Goal: Information Seeking & Learning: Learn about a topic

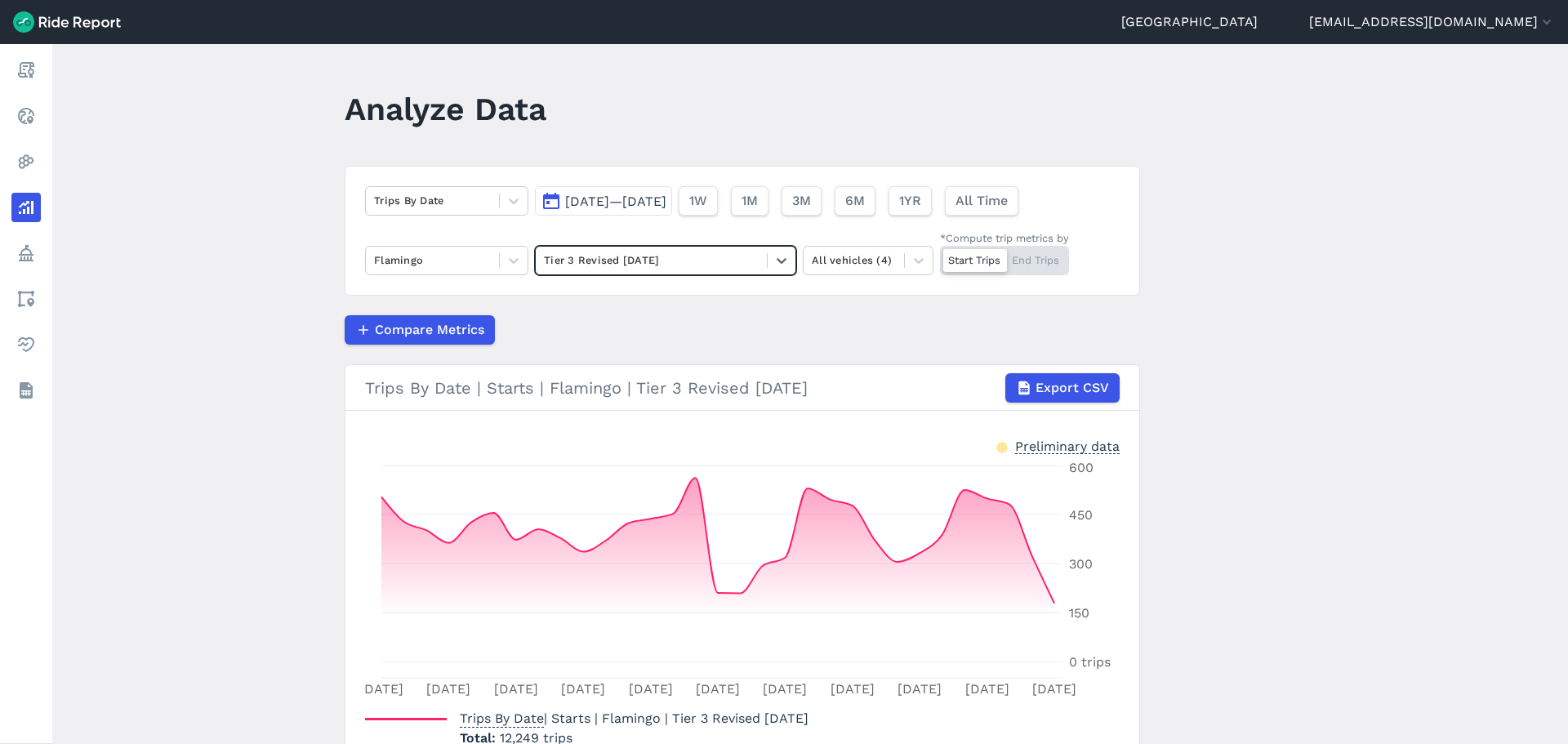
scroll to position [103, 0]
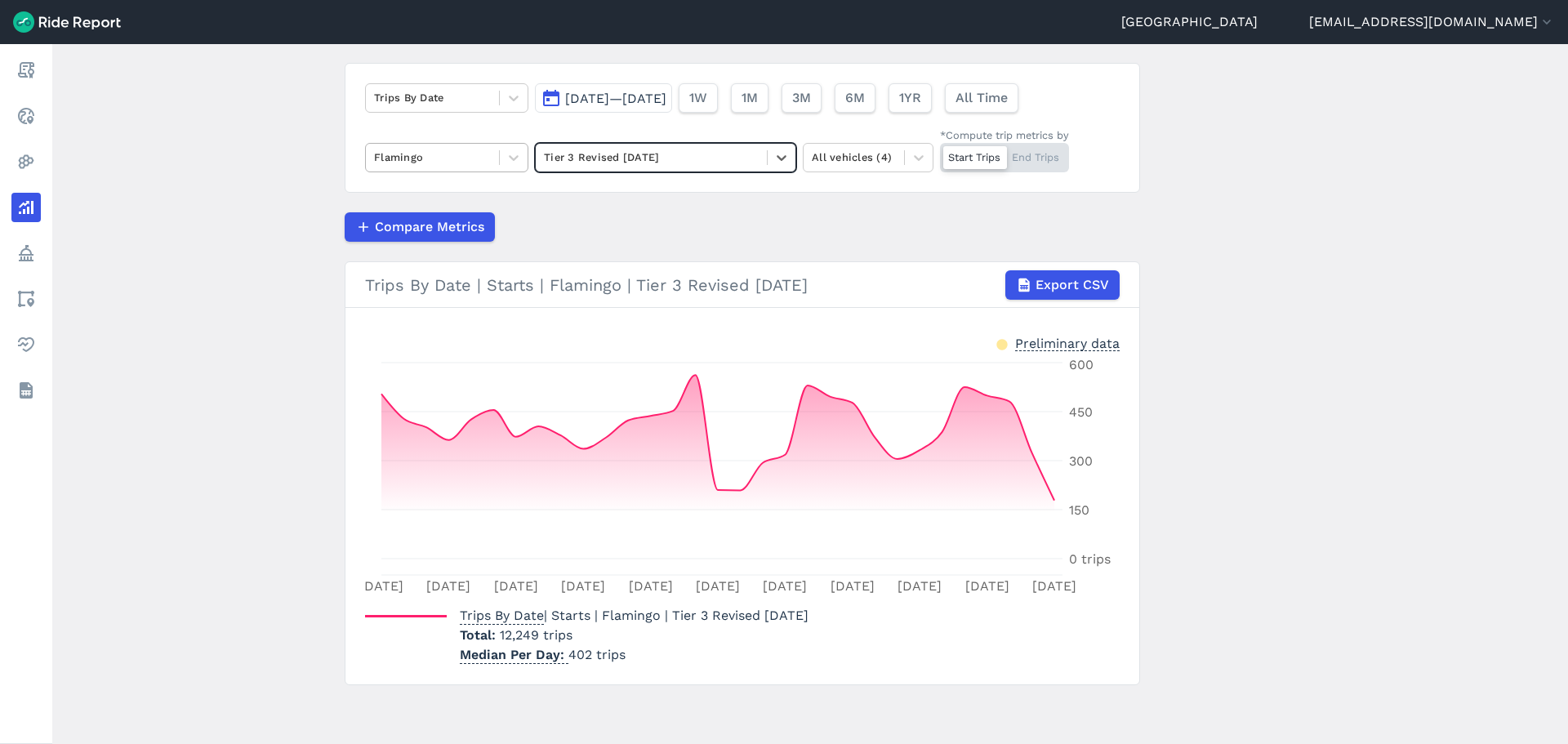
click at [448, 163] on div at bounding box center [432, 157] width 117 height 19
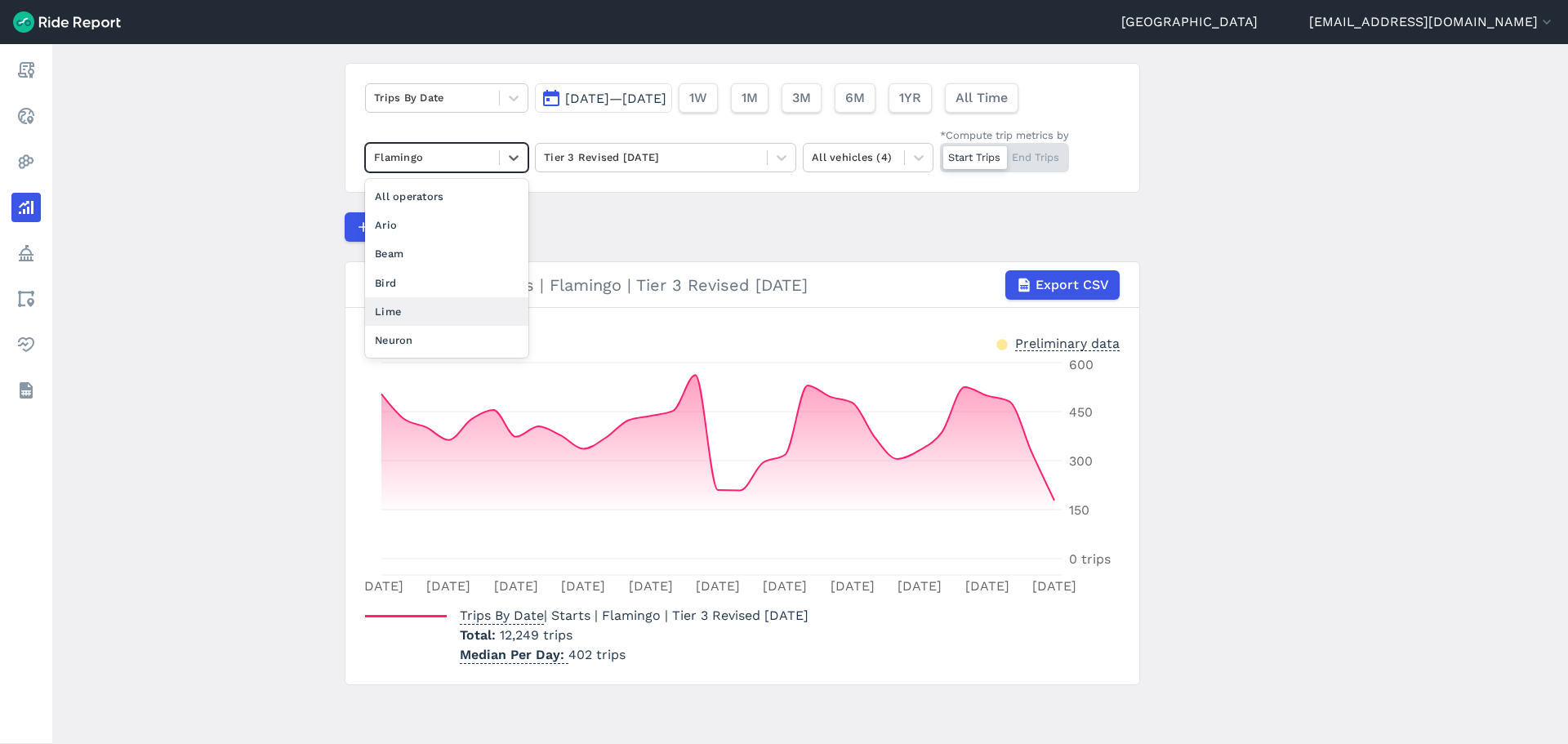
click at [431, 306] on div "Lime" at bounding box center [447, 312] width 164 height 29
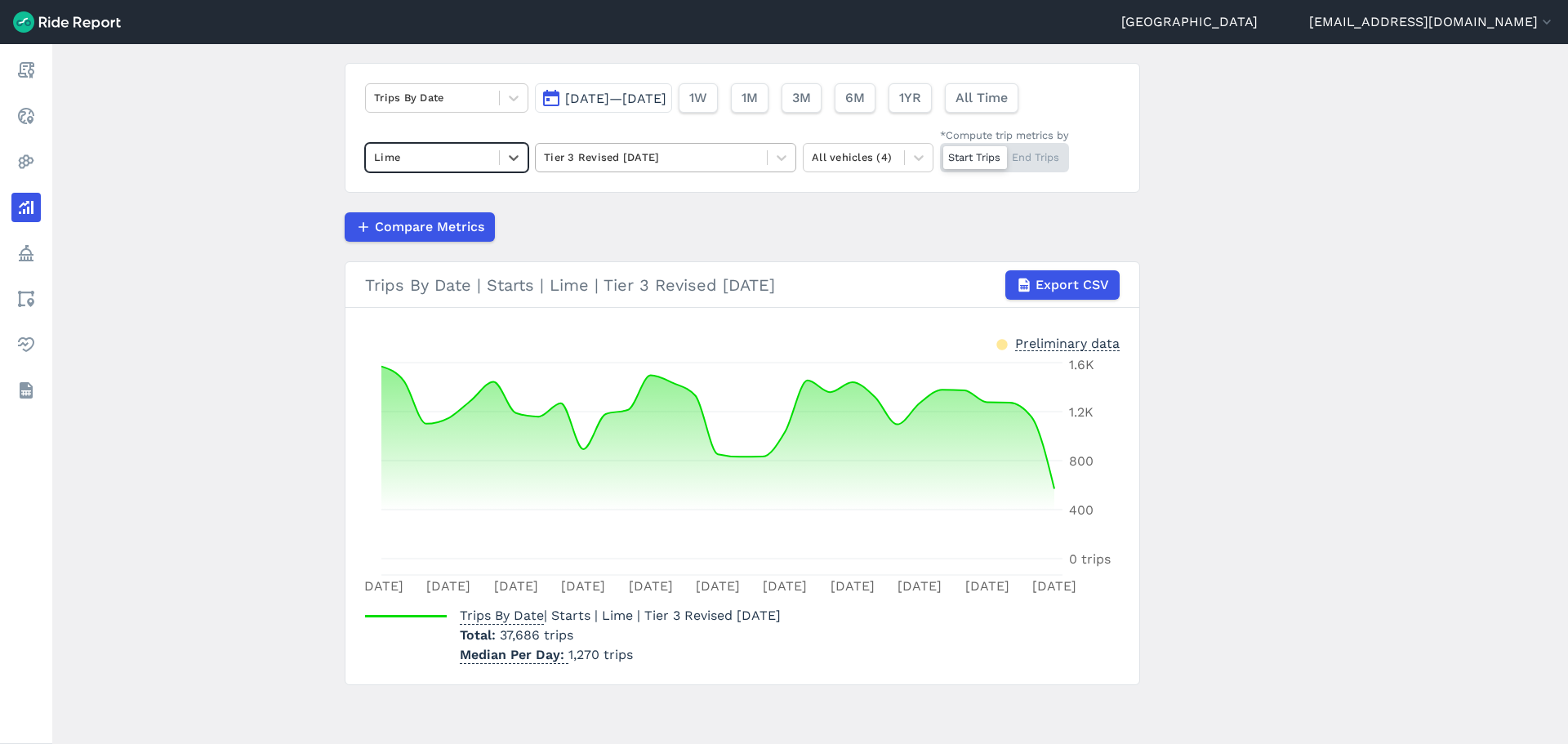
click at [755, 153] on div at bounding box center [651, 157] width 214 height 19
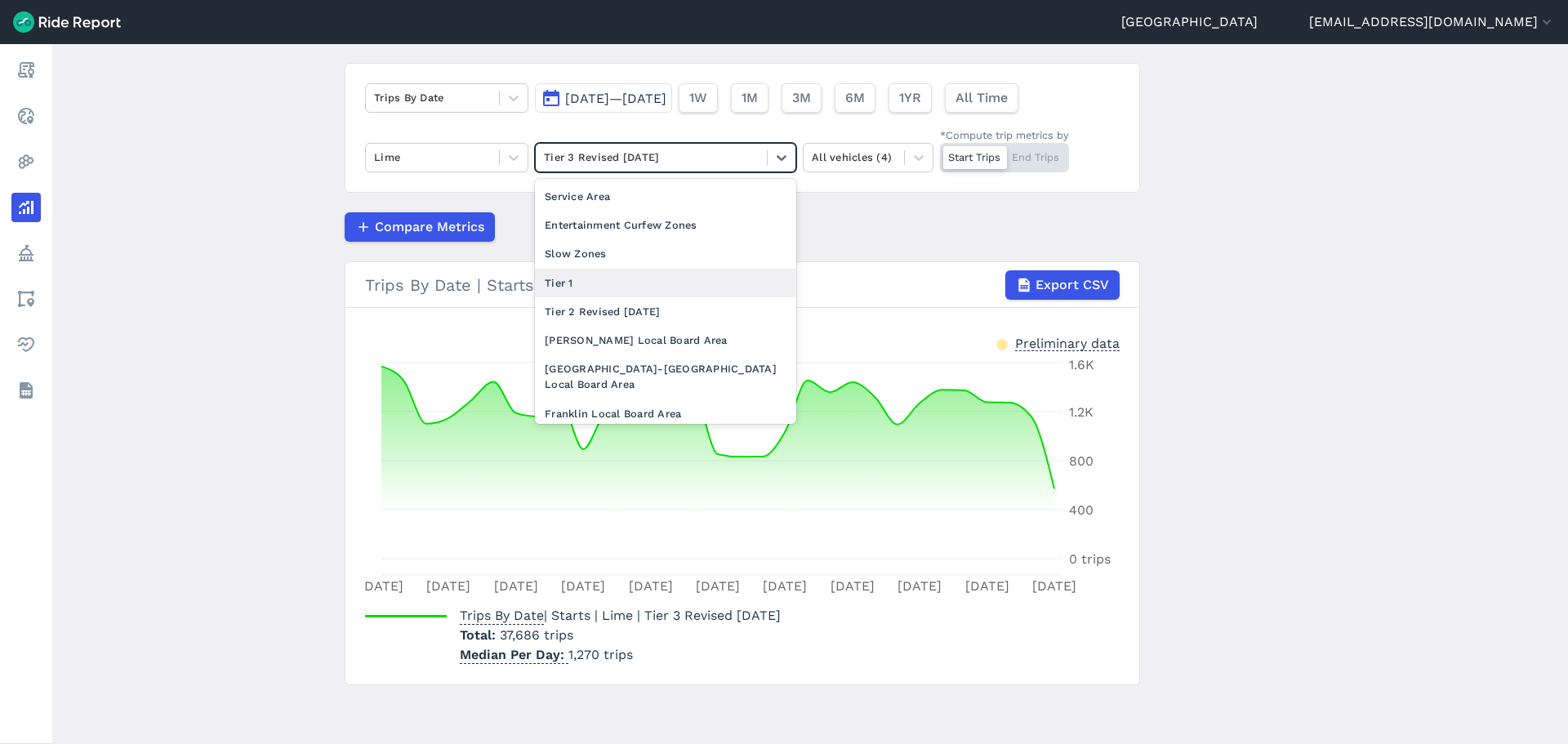
click at [641, 279] on div "Tier 1" at bounding box center [665, 283] width 261 height 29
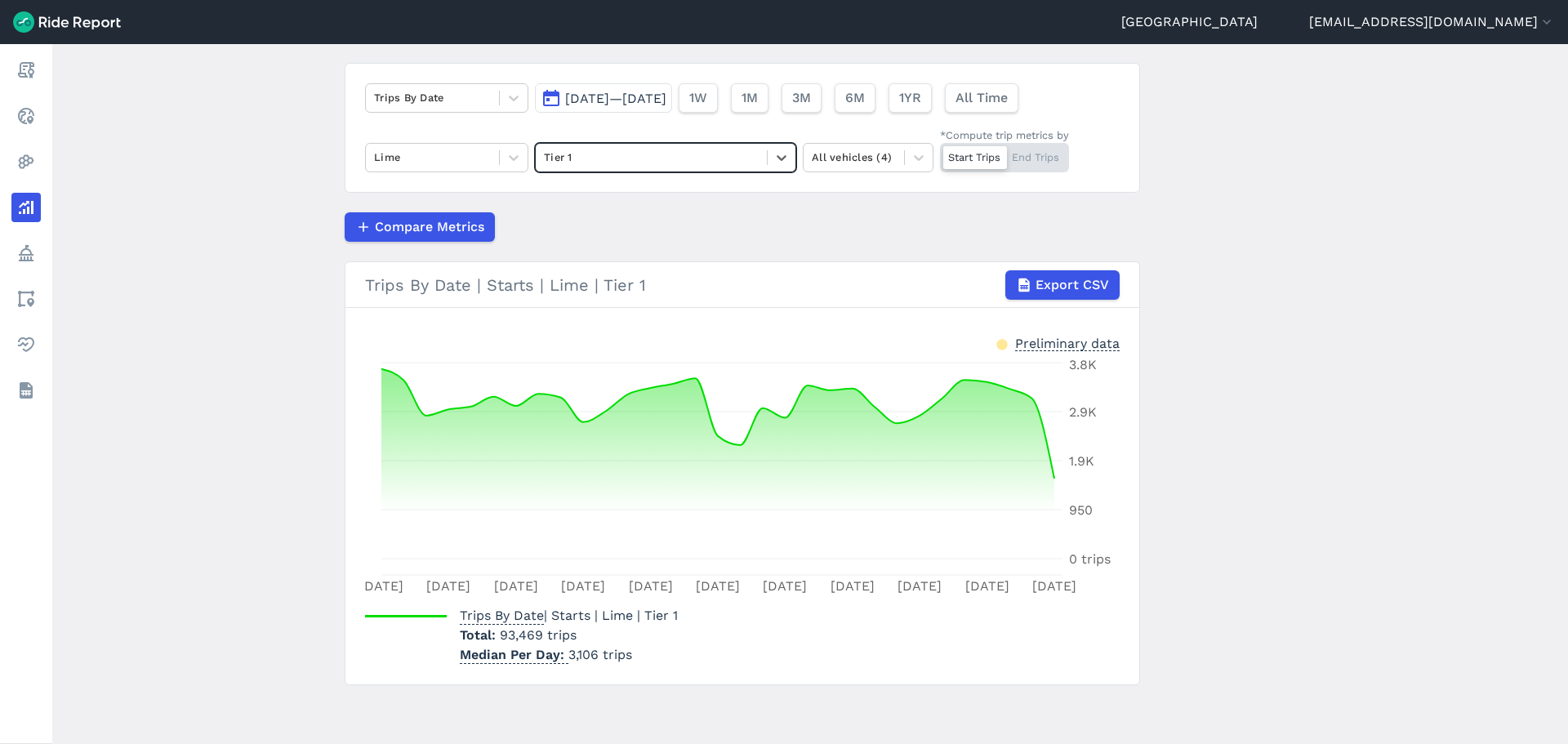
click at [288, 347] on main "Analyze Data Trips By Date [DATE]—[DATE] 1W 1M 3M 6M 1YR All Time Lime option T…" at bounding box center [810, 394] width 1515 height 700
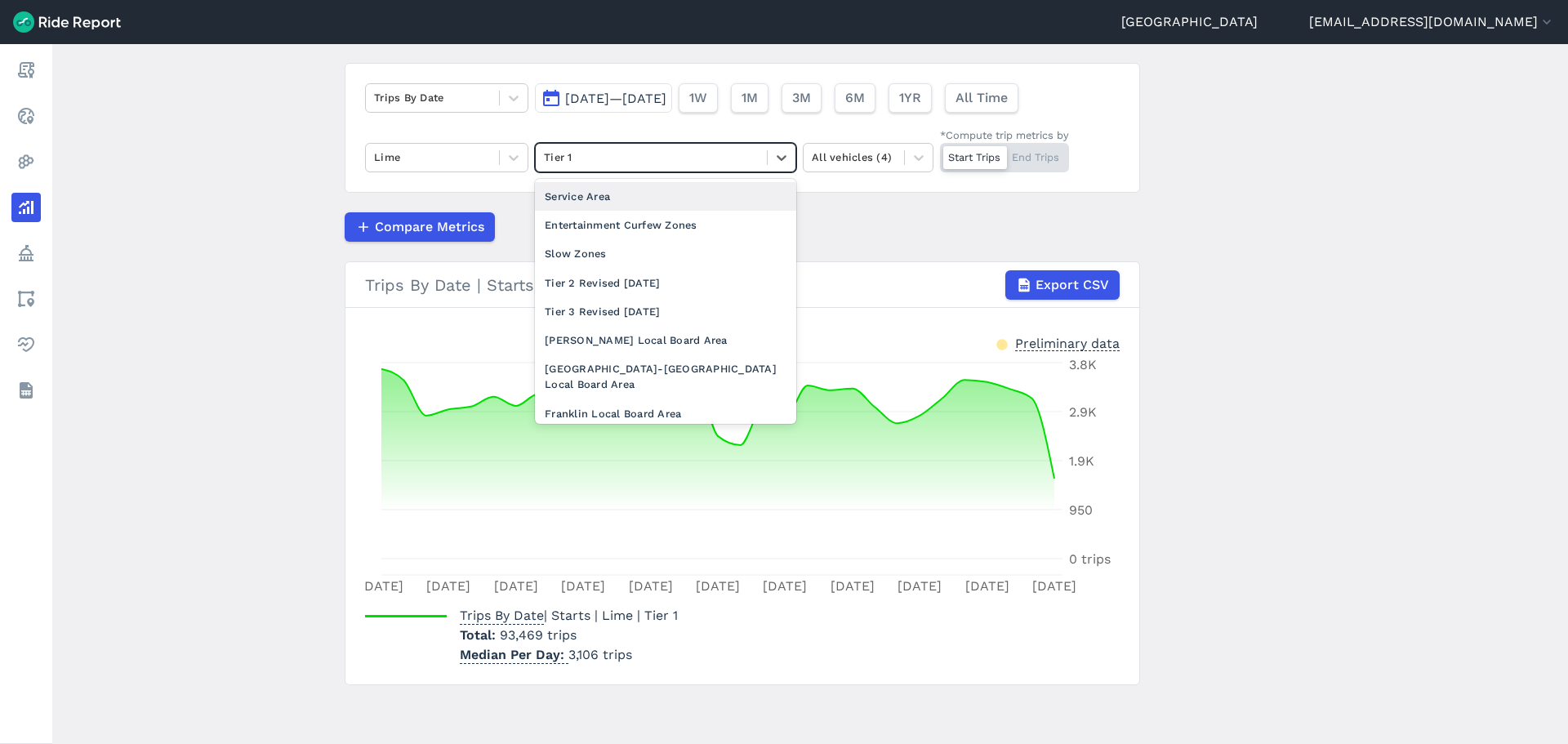
click at [620, 157] on div at bounding box center [651, 157] width 214 height 19
click at [609, 291] on div "Tier 2 Revised [DATE]" at bounding box center [665, 283] width 261 height 29
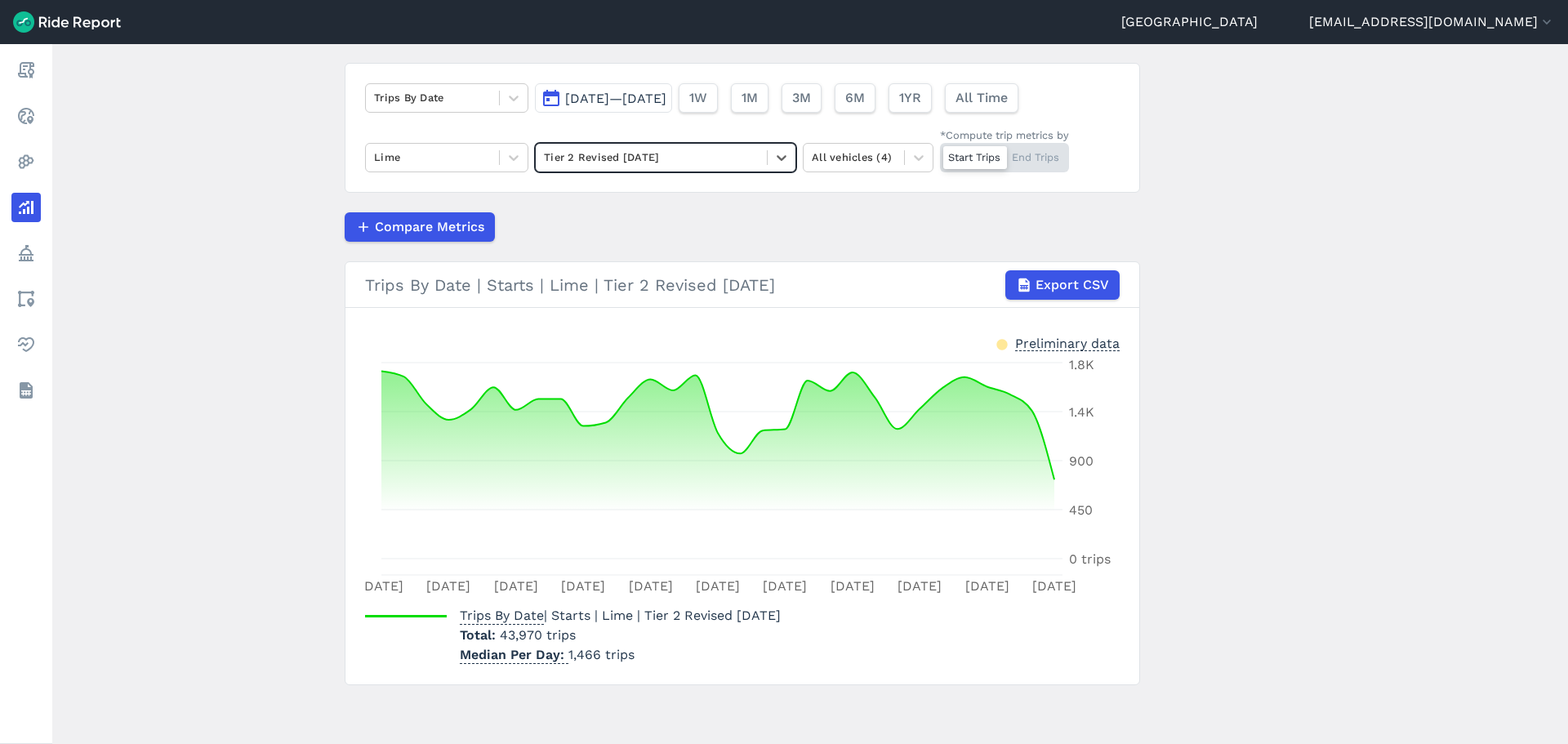
click at [608, 155] on div at bounding box center [651, 157] width 214 height 19
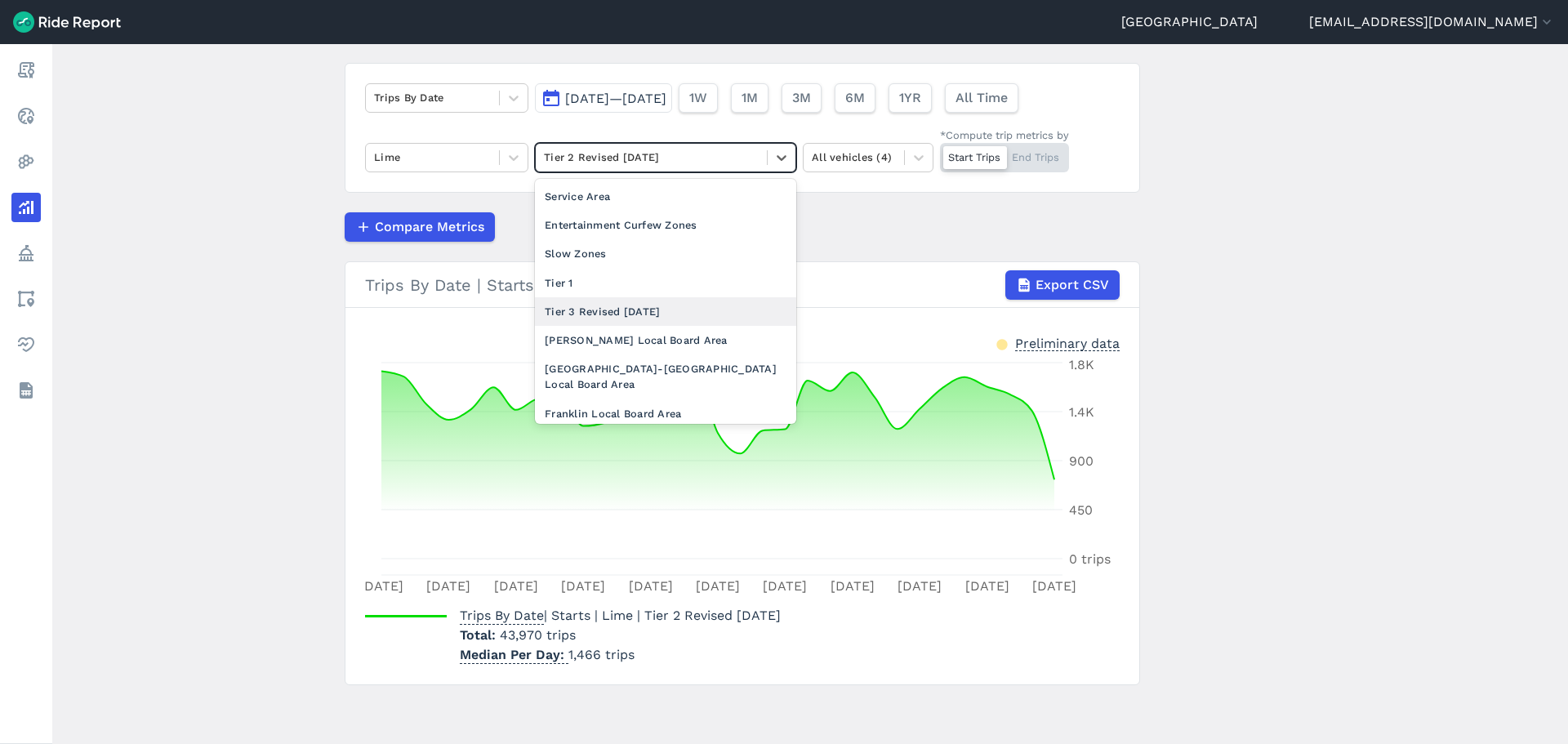
click at [607, 308] on div "Tier 3 Revised [DATE]" at bounding box center [665, 312] width 261 height 29
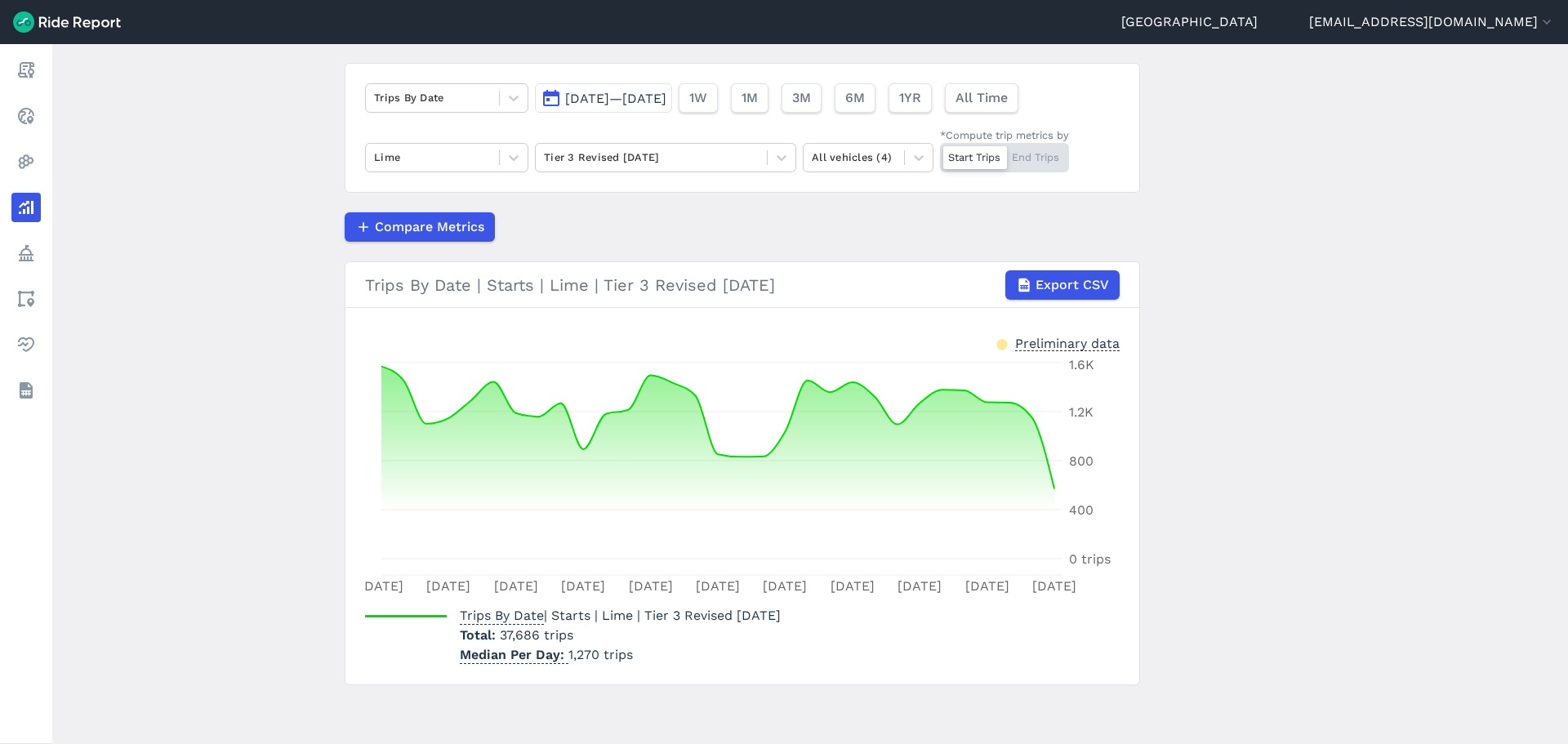
click at [261, 273] on main "Analyze Data Trips By Date [DATE]—[DATE] 1W 1M 3M 6M 1YR All Time Lime Tier 3 R…" at bounding box center [810, 394] width 1515 height 700
click at [444, 95] on div at bounding box center [432, 97] width 117 height 19
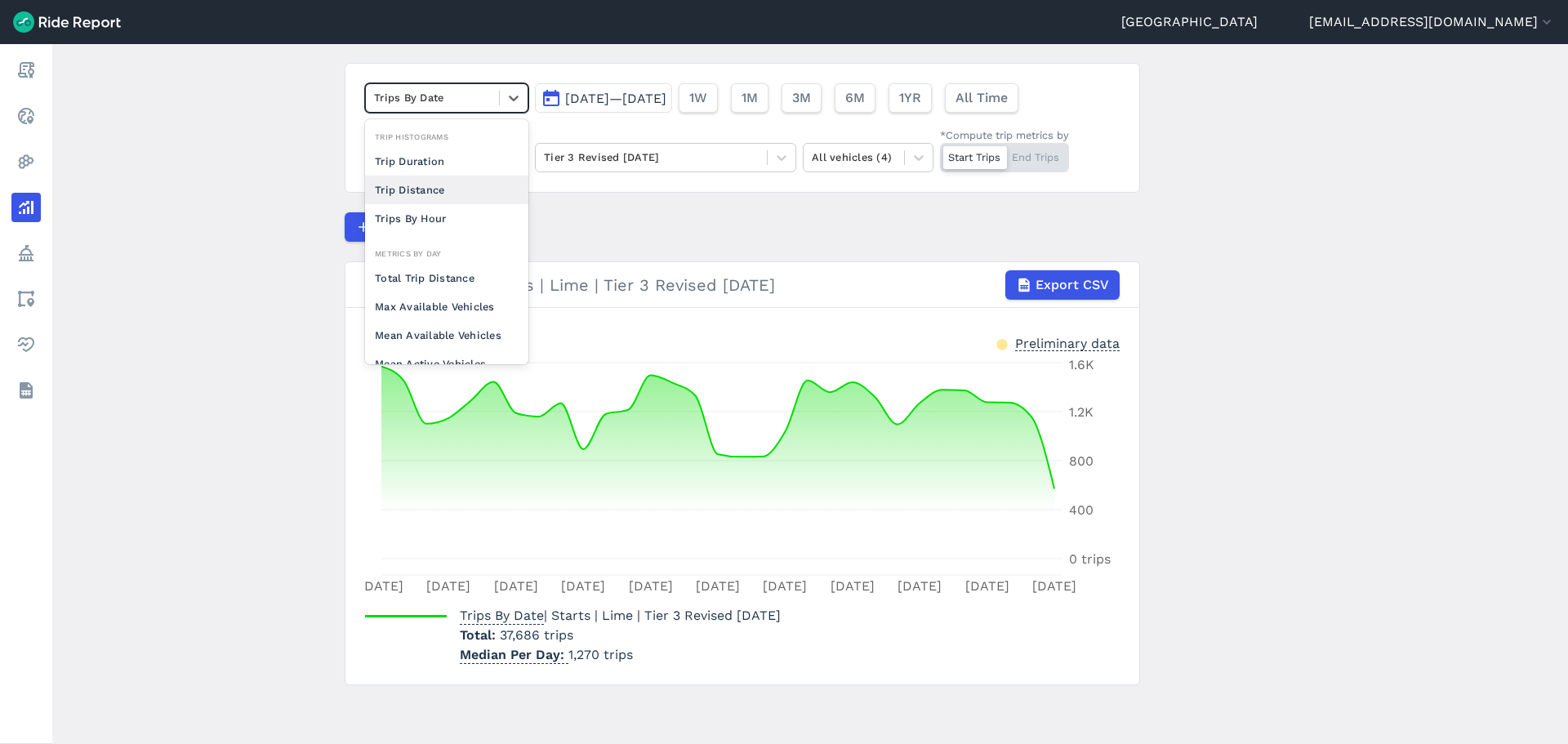
click at [443, 214] on div "Trips By Hour" at bounding box center [447, 219] width 164 height 29
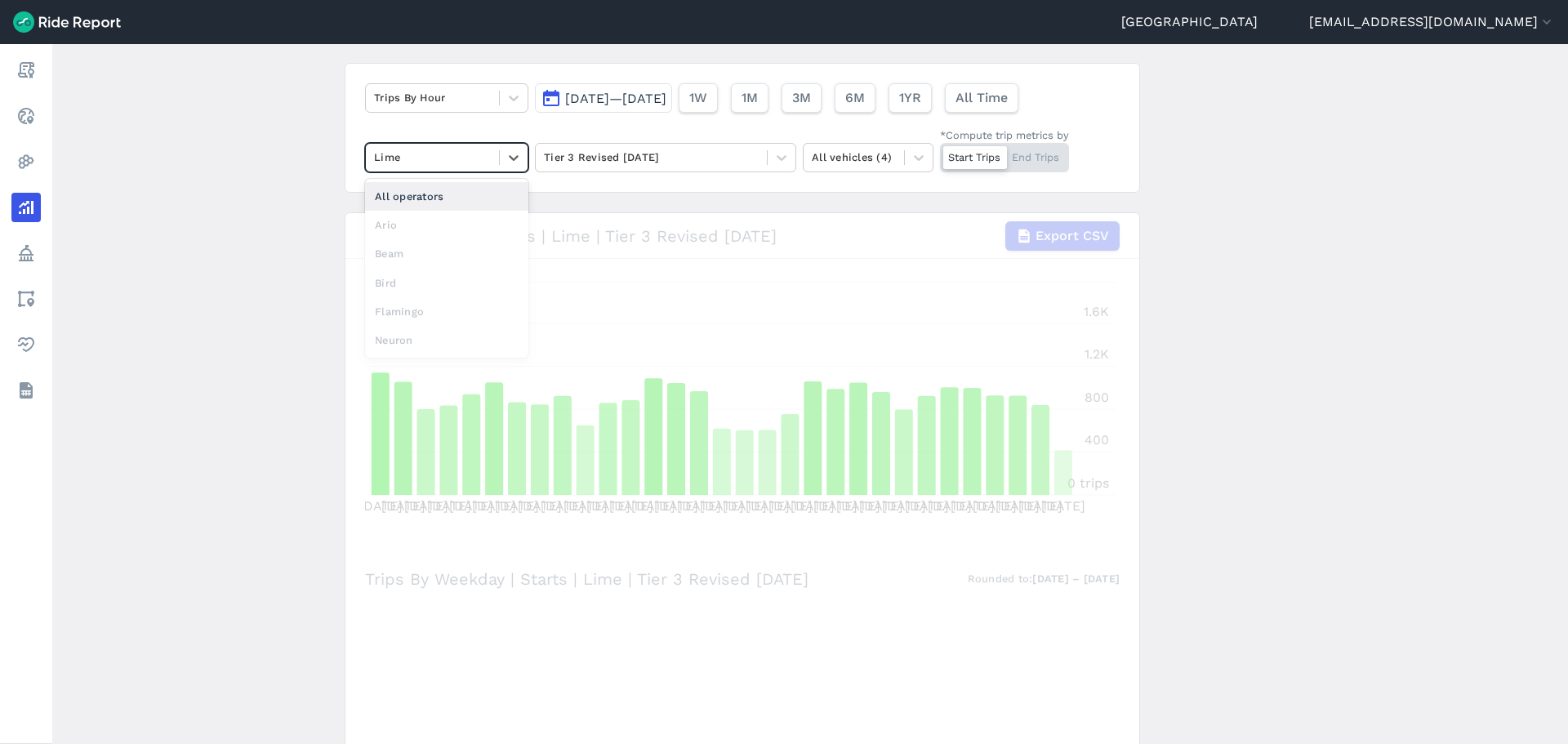
click at [490, 159] on div "Lime" at bounding box center [432, 158] width 133 height 25
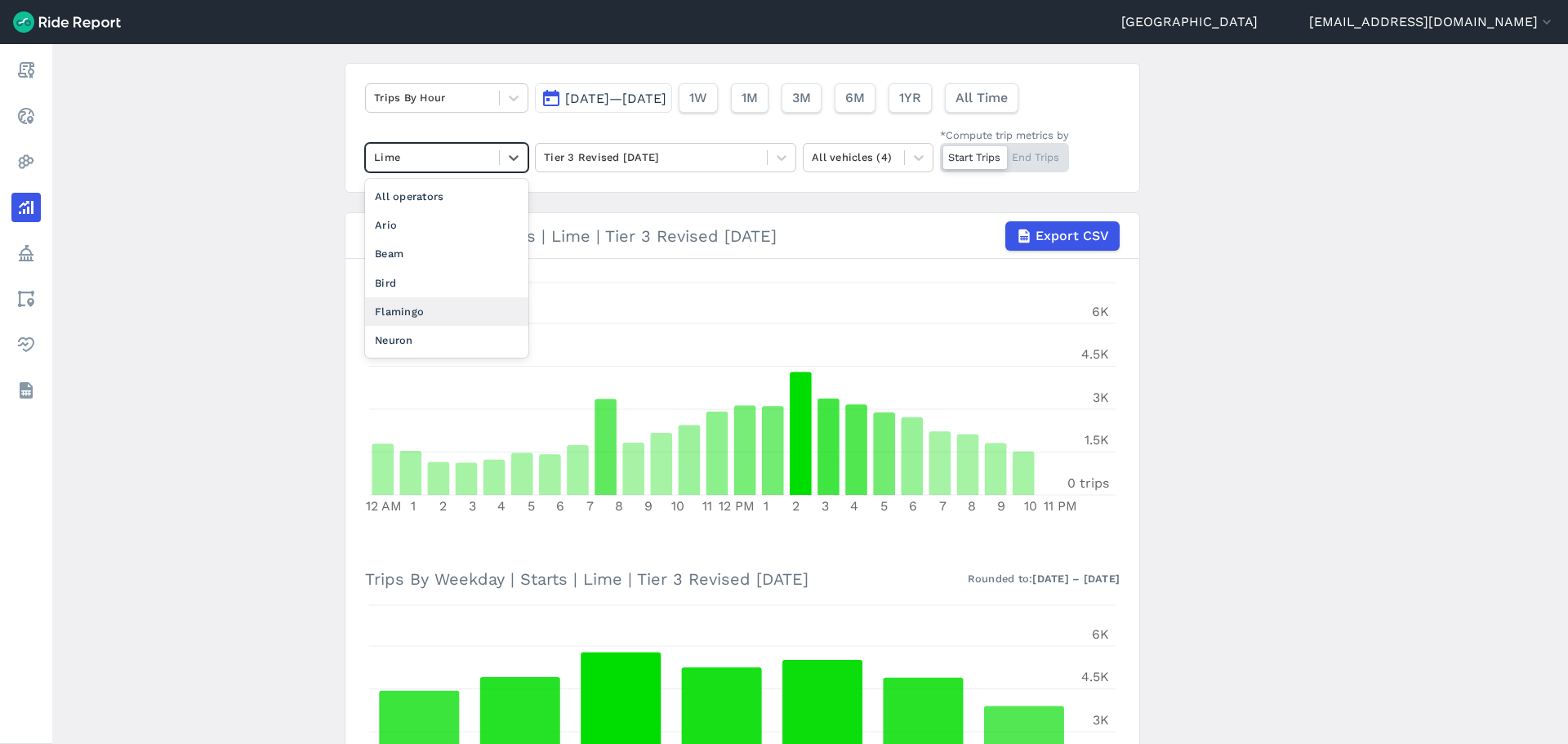
click at [415, 314] on div "Flamingo" at bounding box center [447, 312] width 164 height 29
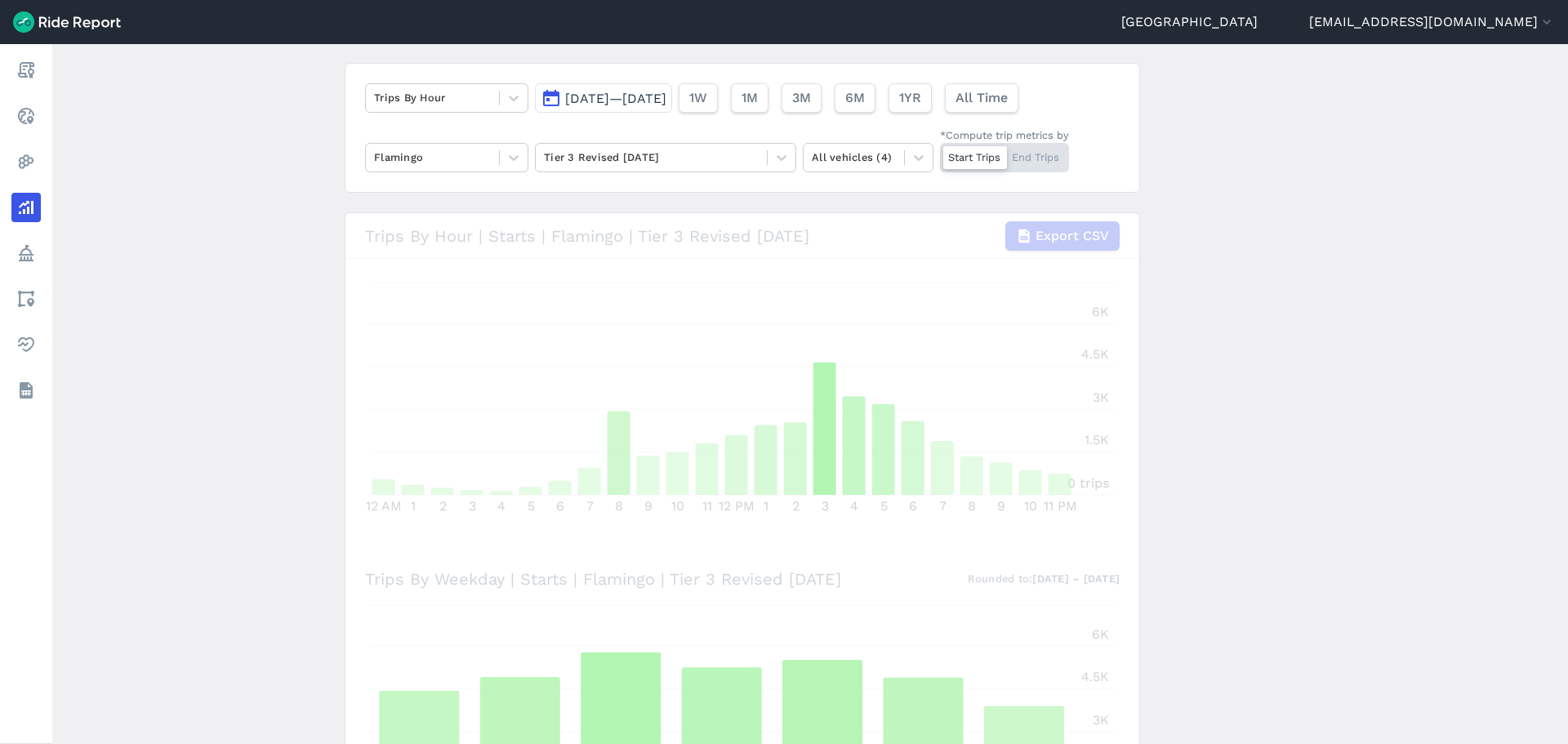
click at [305, 308] on main "Analyze Data Trips By Hour [DATE]—[DATE] 1W 1M 3M 6M 1YR All Time Flamingo Tier…" at bounding box center [810, 394] width 1515 height 700
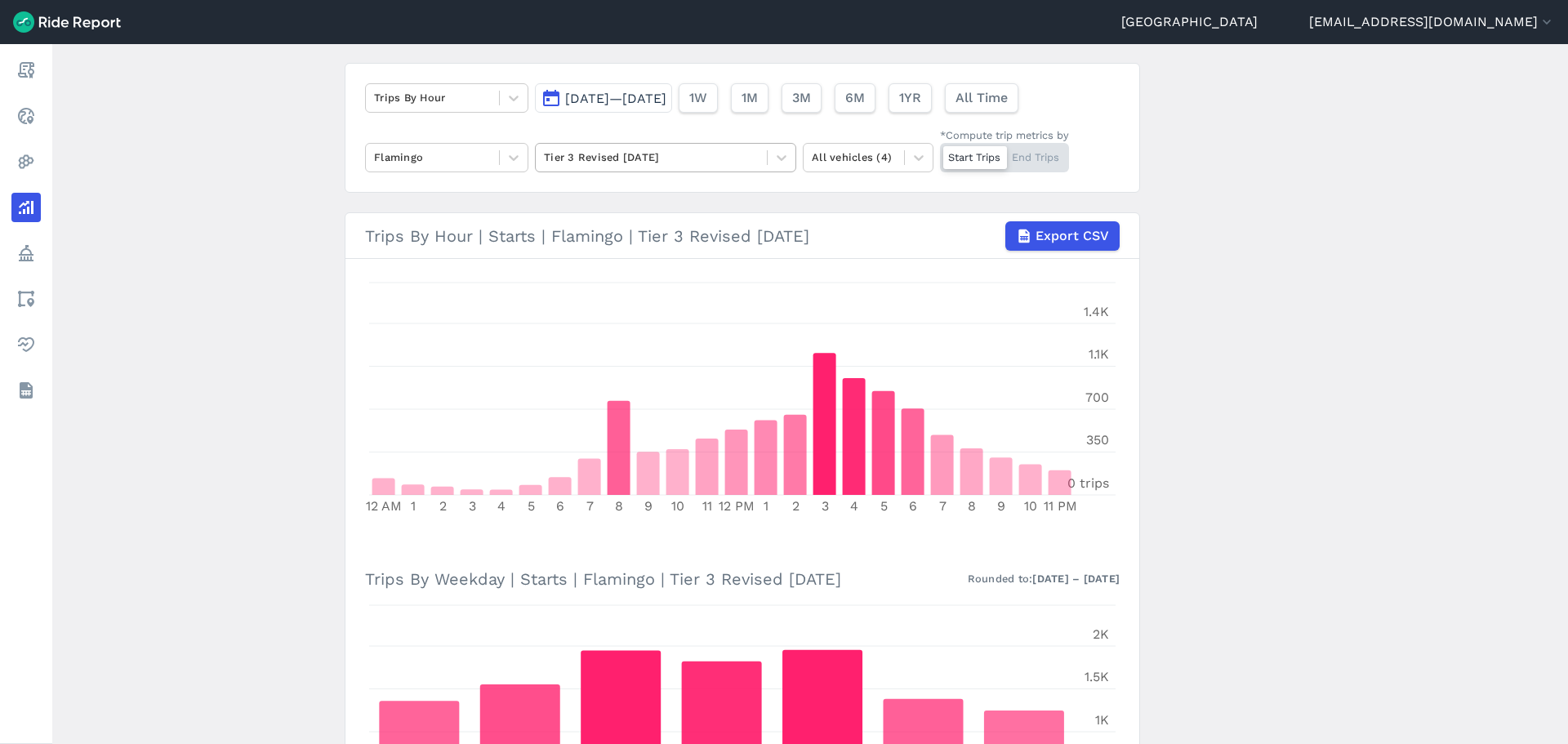
click at [591, 155] on div at bounding box center [651, 157] width 214 height 19
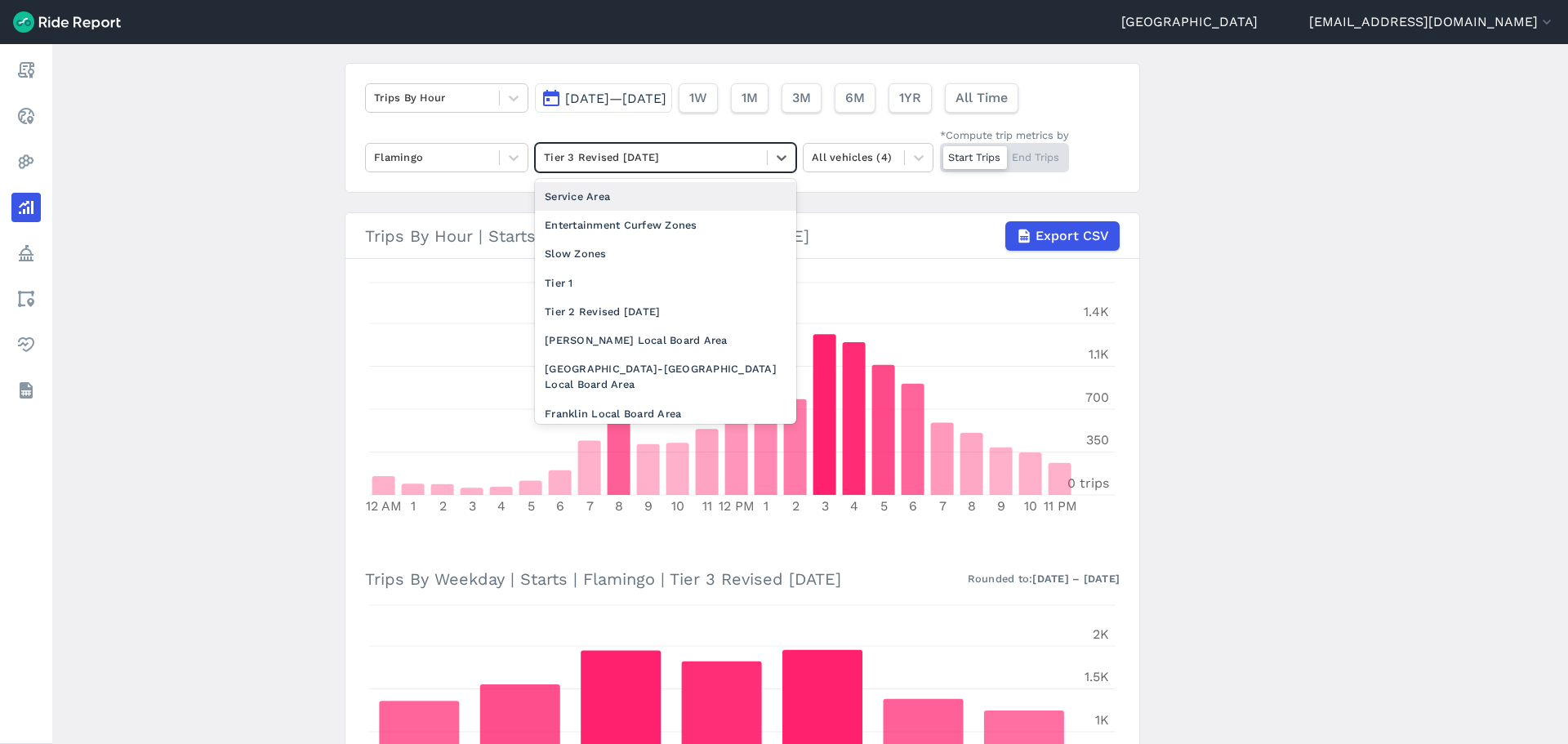
click at [587, 182] on div "Service Area" at bounding box center [665, 197] width 261 height 29
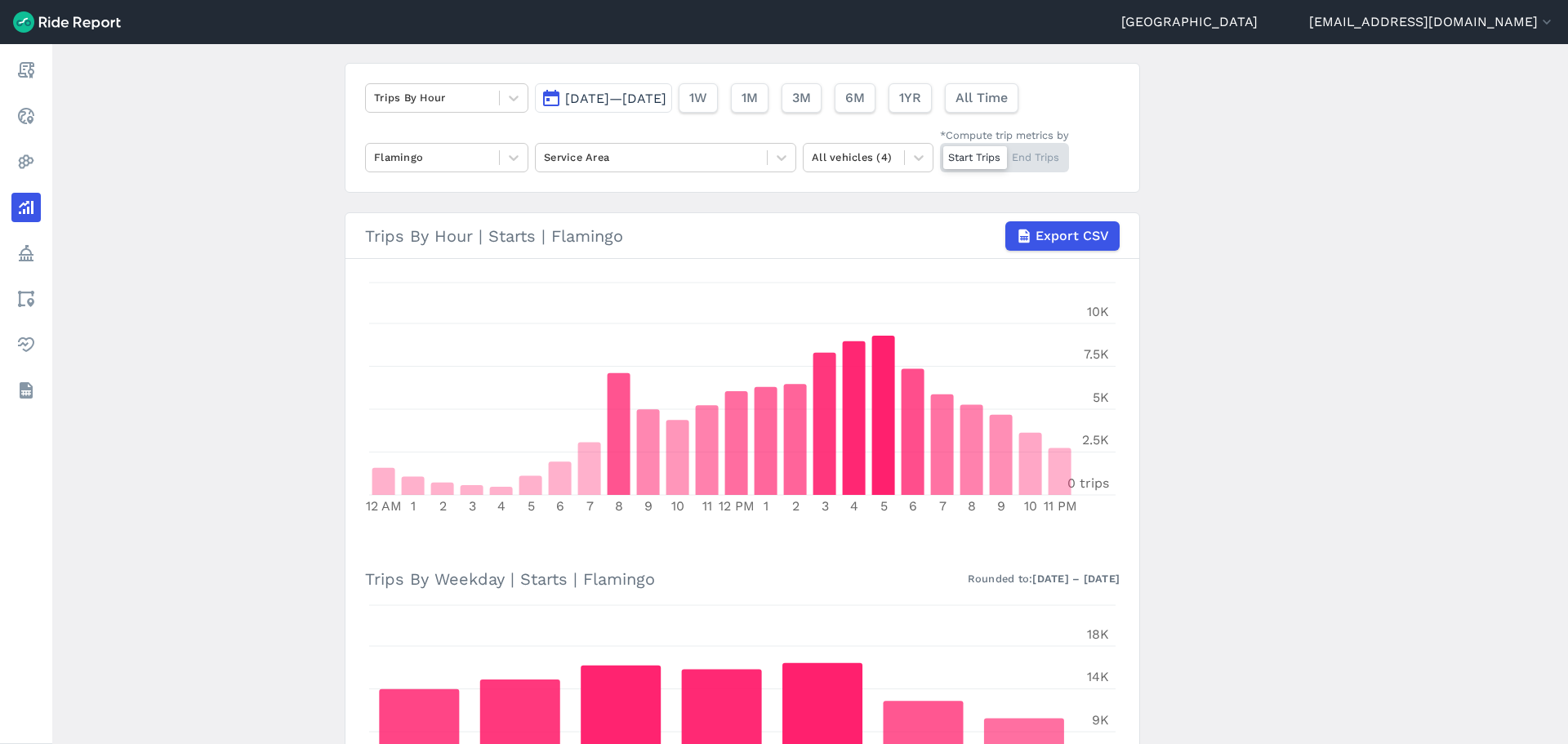
click at [266, 275] on main "Analyze Data Trips By Hour [DATE]—[DATE] 1W 1M 3M 6M 1YR All Time Flamingo Serv…" at bounding box center [810, 394] width 1515 height 700
